Goal: Navigation & Orientation: Find specific page/section

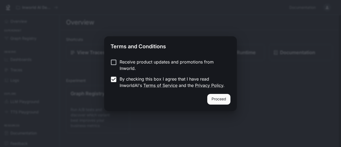
click at [222, 100] on button "Proceed" at bounding box center [218, 99] width 23 height 11
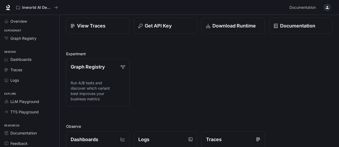
scroll to position [53, 0]
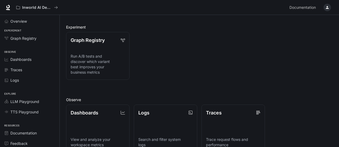
click at [38, 22] on div "Overview" at bounding box center [32, 21] width 44 height 6
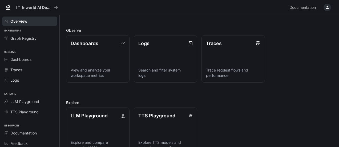
scroll to position [137, 0]
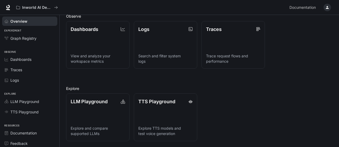
click at [113, 106] on link "LLM Playground Explore and compare supported LLMs" at bounding box center [97, 117] width 63 height 48
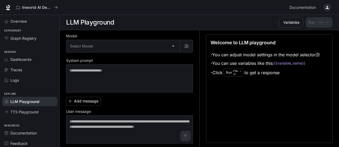
click at [106, 51] on body "Skip to main content Inworld AI Demos Documentation Documentation Portal Overvi…" at bounding box center [169, 73] width 339 height 147
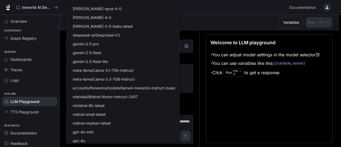
click at [32, 39] on div at bounding box center [170, 73] width 341 height 147
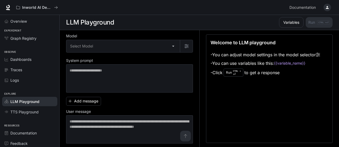
click at [32, 39] on span "Graph Registry" at bounding box center [23, 38] width 26 height 6
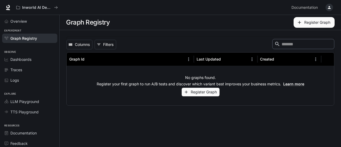
click at [16, 104] on link "LLM Playground" at bounding box center [29, 101] width 55 height 9
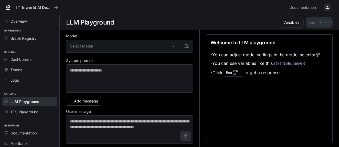
click at [153, 51] on body "Skip to main content Inworld AI Demos Documentation Documentation Portal Overvi…" at bounding box center [169, 73] width 339 height 147
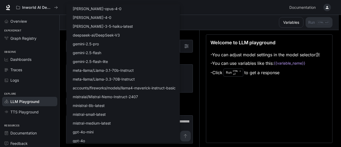
click at [214, 101] on div at bounding box center [170, 73] width 341 height 147
